Goal: Navigation & Orientation: Find specific page/section

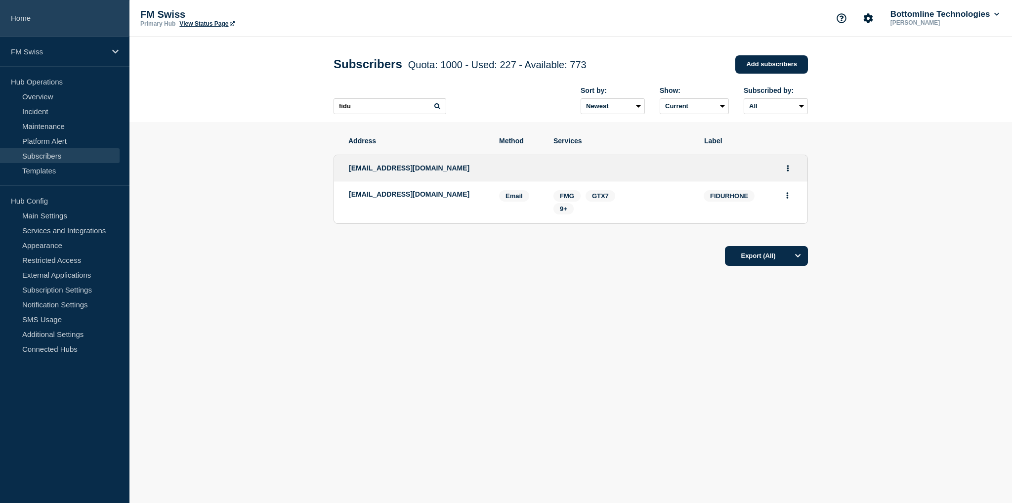
click at [25, 16] on link "Home" at bounding box center [64, 18] width 129 height 37
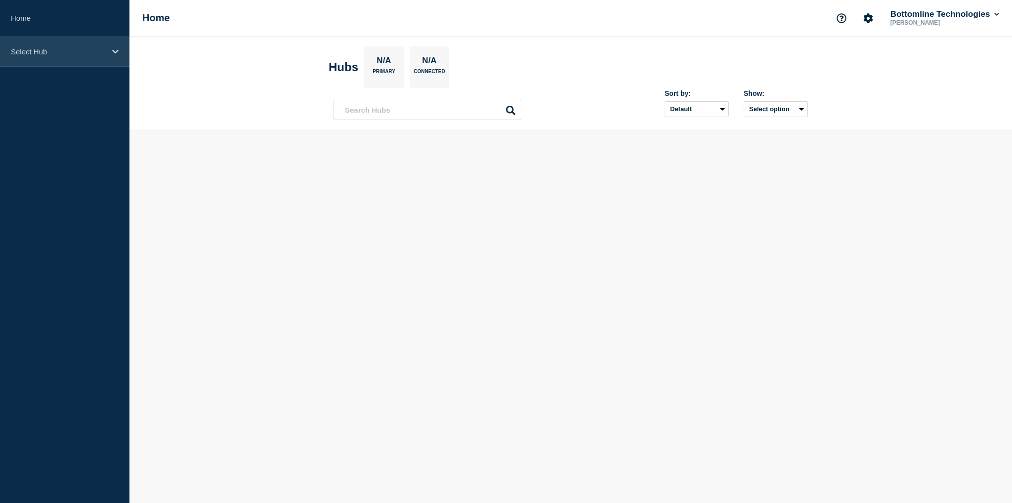
click at [37, 50] on p "Select Hub" at bounding box center [58, 51] width 95 height 8
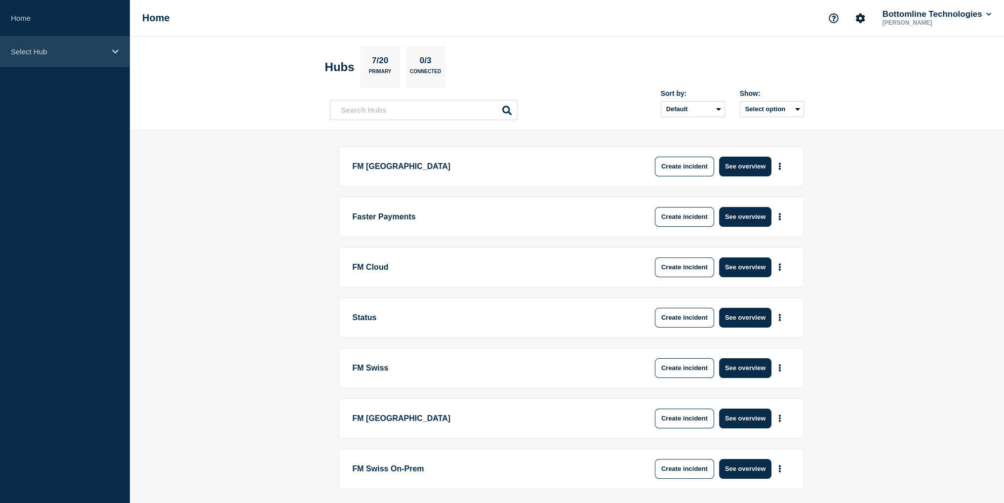
click at [47, 47] on p "Select Hub" at bounding box center [58, 51] width 95 height 8
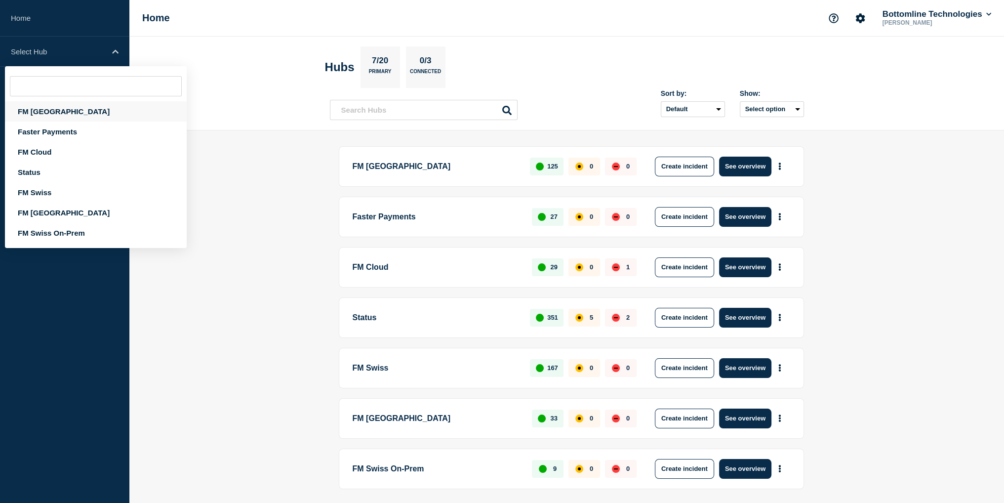
click at [50, 110] on div "FM [GEOGRAPHIC_DATA]" at bounding box center [96, 111] width 182 height 20
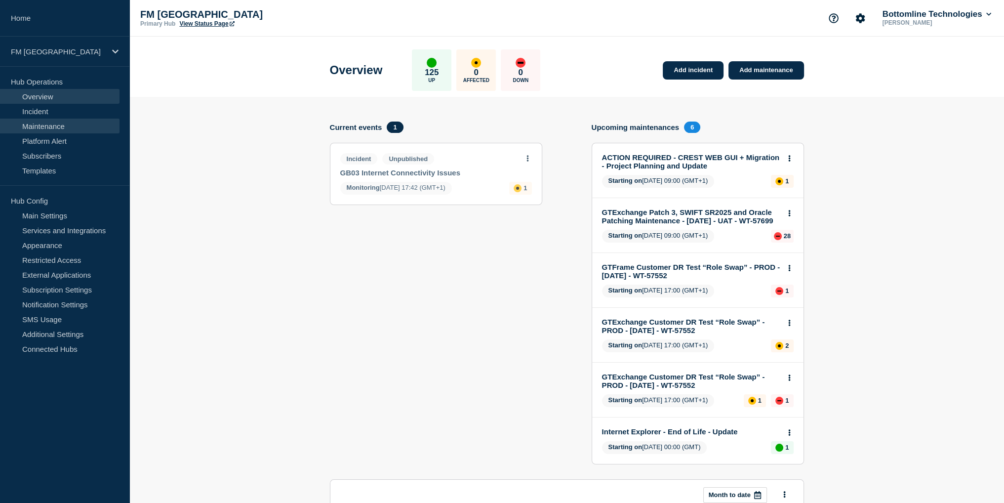
click at [52, 128] on link "Maintenance" at bounding box center [60, 126] width 120 height 15
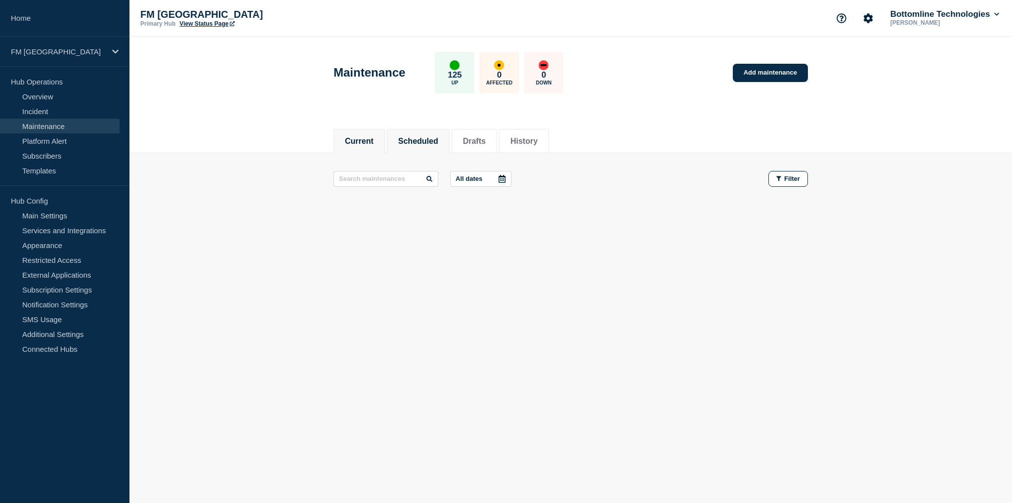
click at [416, 138] on button "Scheduled" at bounding box center [418, 141] width 40 height 9
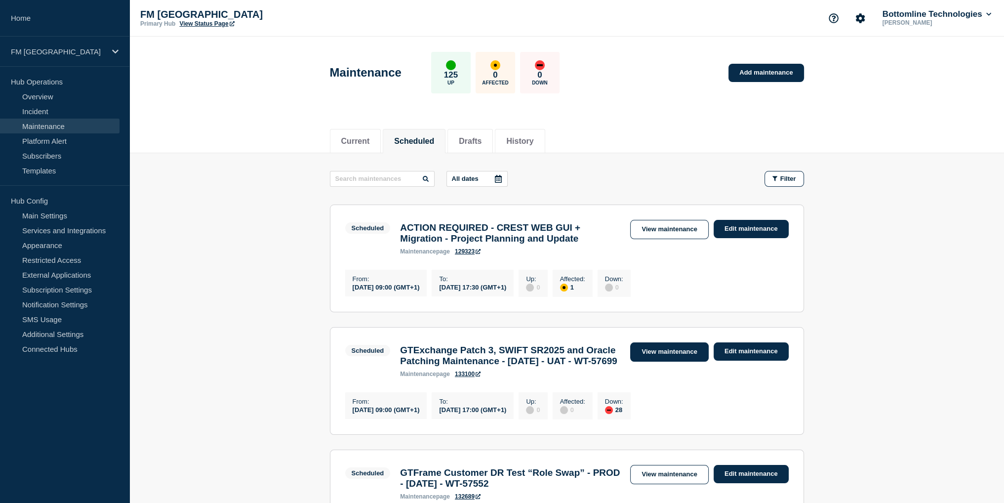
click at [650, 355] on link "View maintenance" at bounding box center [669, 351] width 78 height 19
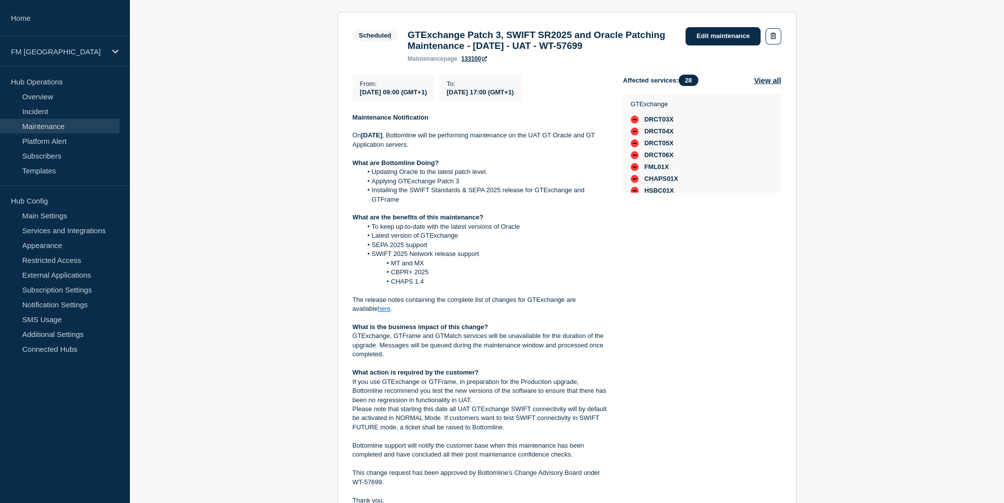
scroll to position [198, 0]
